Goal: Task Accomplishment & Management: Manage account settings

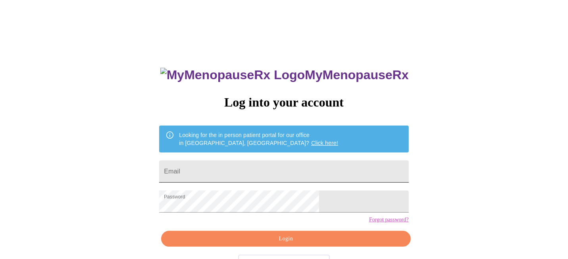
click at [245, 168] on input "Email" at bounding box center [283, 172] width 249 height 22
type input "laracap90@gmail.com"
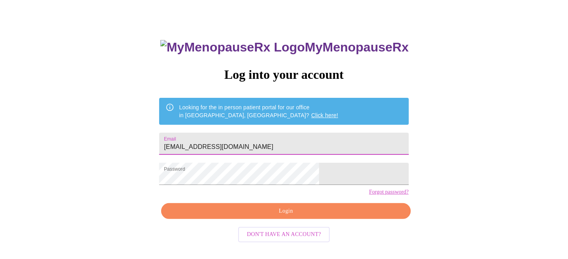
click at [275, 217] on span "Login" at bounding box center [285, 212] width 231 height 10
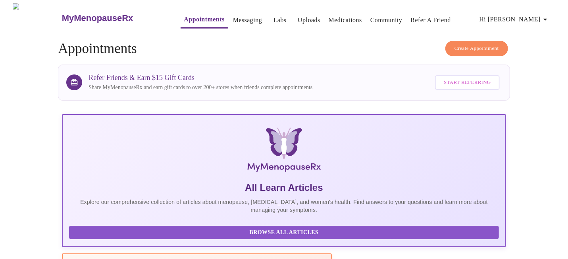
drag, startPoint x: 473, startPoint y: 151, endPoint x: 481, endPoint y: 168, distance: 19.0
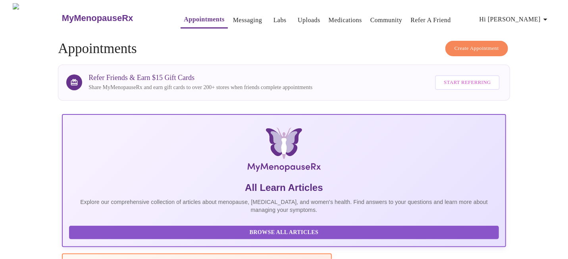
drag, startPoint x: 455, startPoint y: 201, endPoint x: 450, endPoint y: 201, distance: 5.6
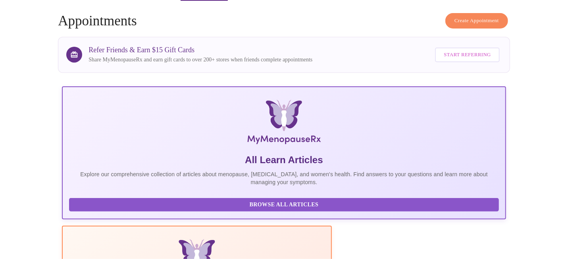
scroll to position [40, 0]
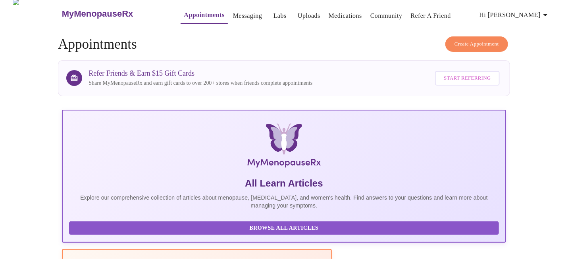
scroll to position [2, 0]
